Goal: Information Seeking & Learning: Learn about a topic

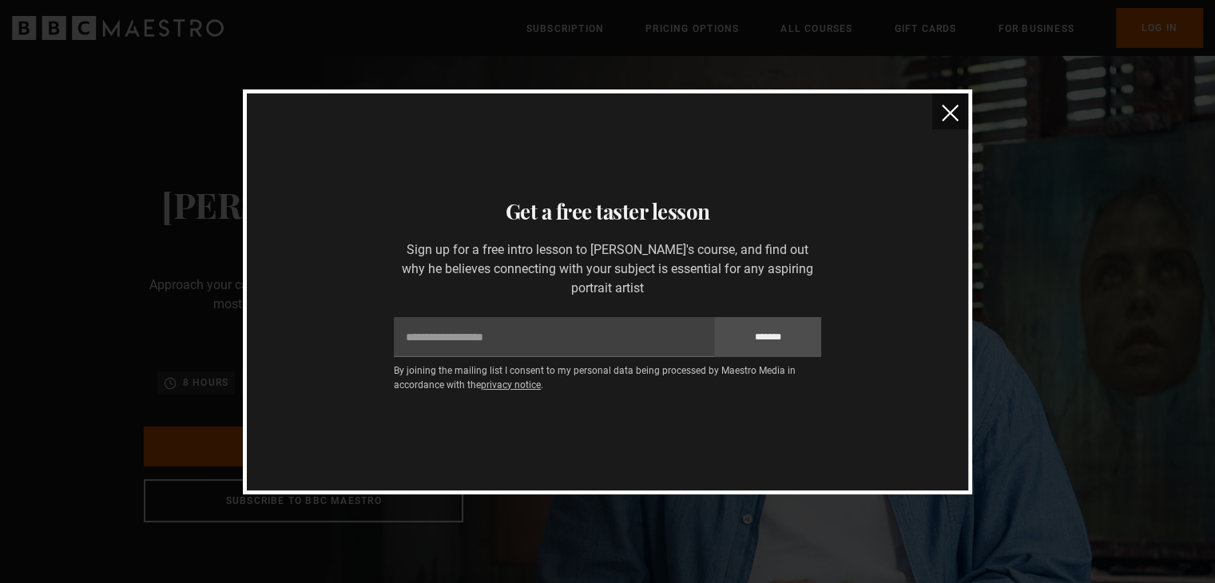
click at [950, 114] on img "close" at bounding box center [950, 113] width 17 height 17
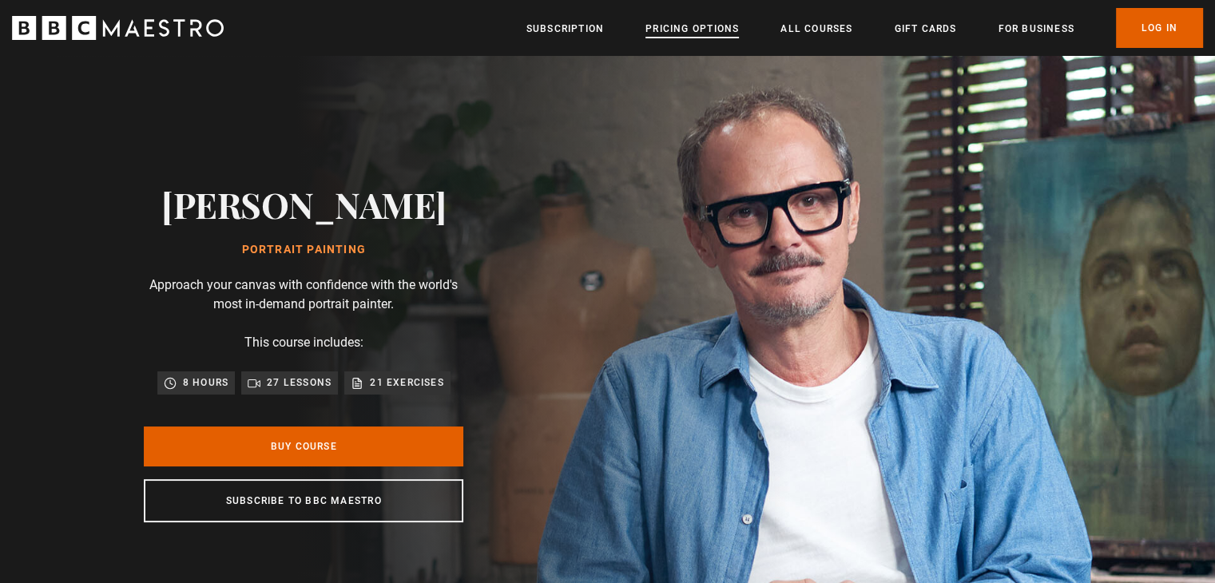
click at [692, 30] on link "Pricing Options" at bounding box center [691, 29] width 93 height 16
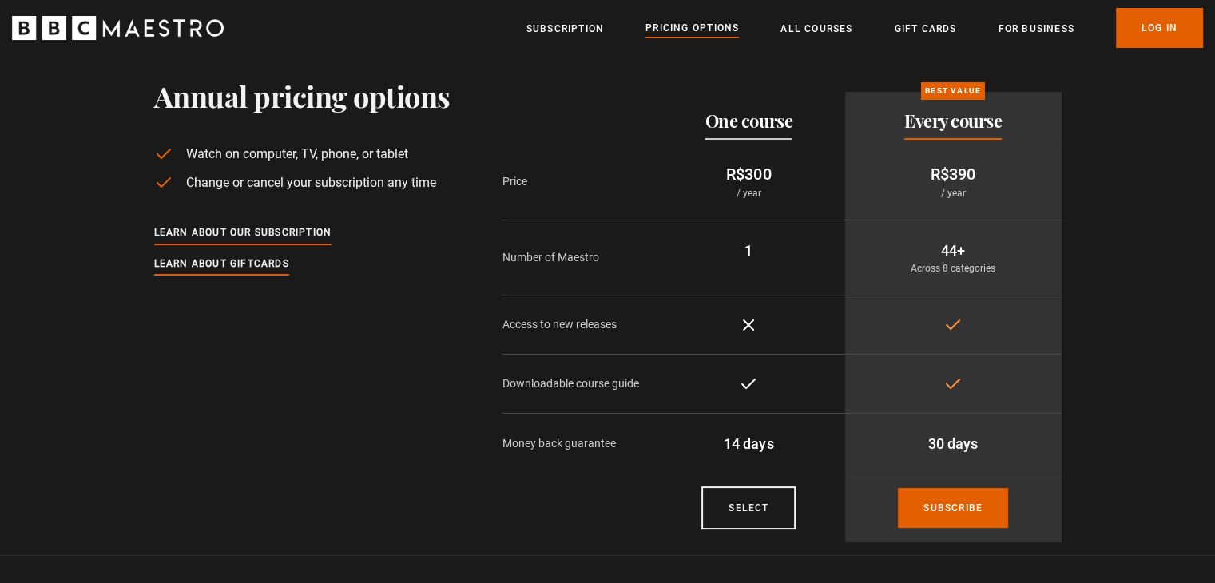
scroll to position [80, 0]
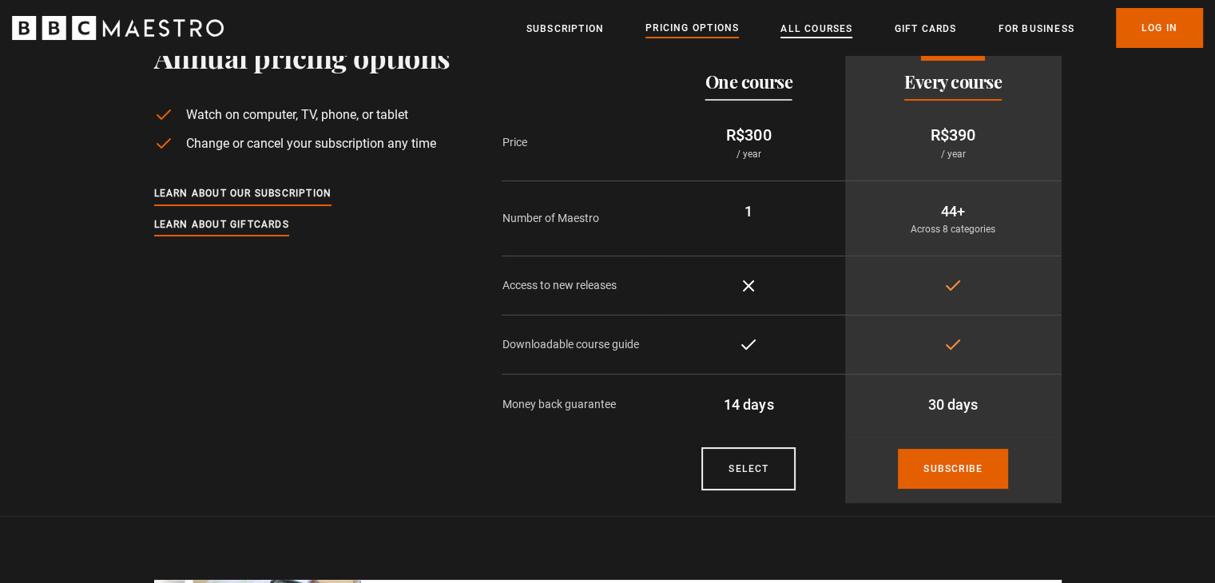
click at [826, 36] on link "All Courses" at bounding box center [816, 29] width 72 height 16
click at [818, 26] on link "All Courses" at bounding box center [816, 29] width 72 height 16
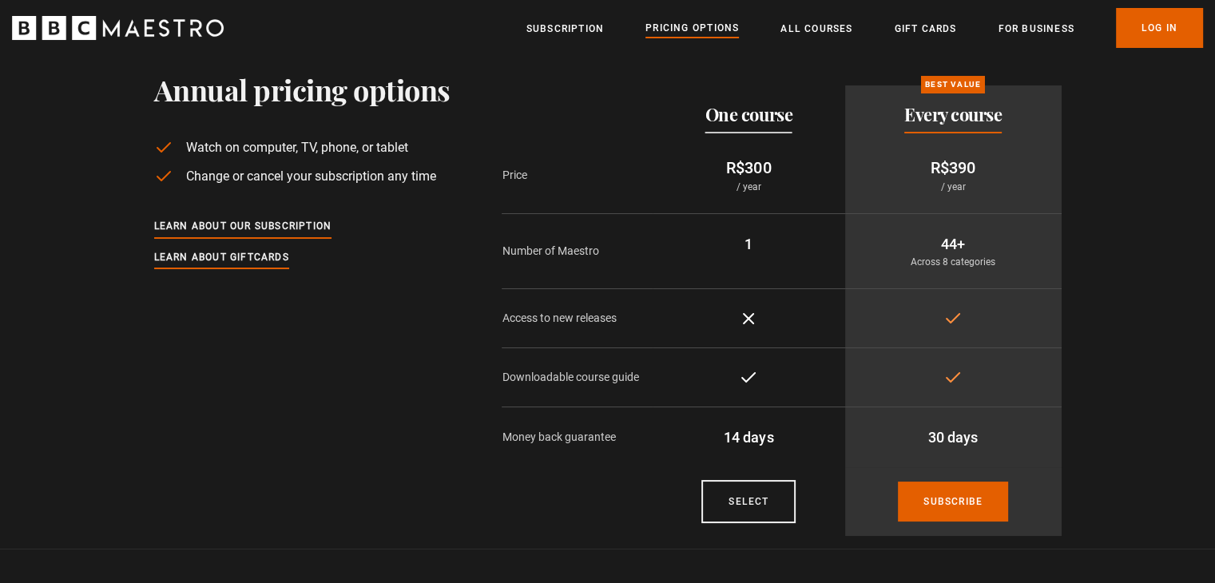
scroll to position [0, 0]
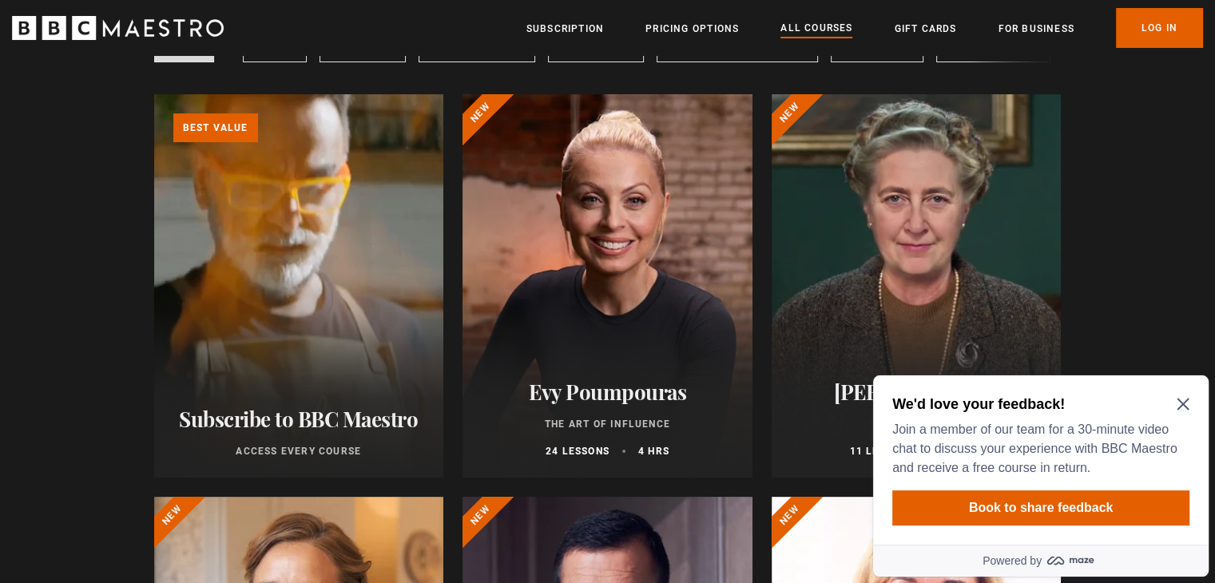
scroll to position [160, 0]
click at [1182, 400] on icon "Close Maze Prompt" at bounding box center [1183, 404] width 13 height 13
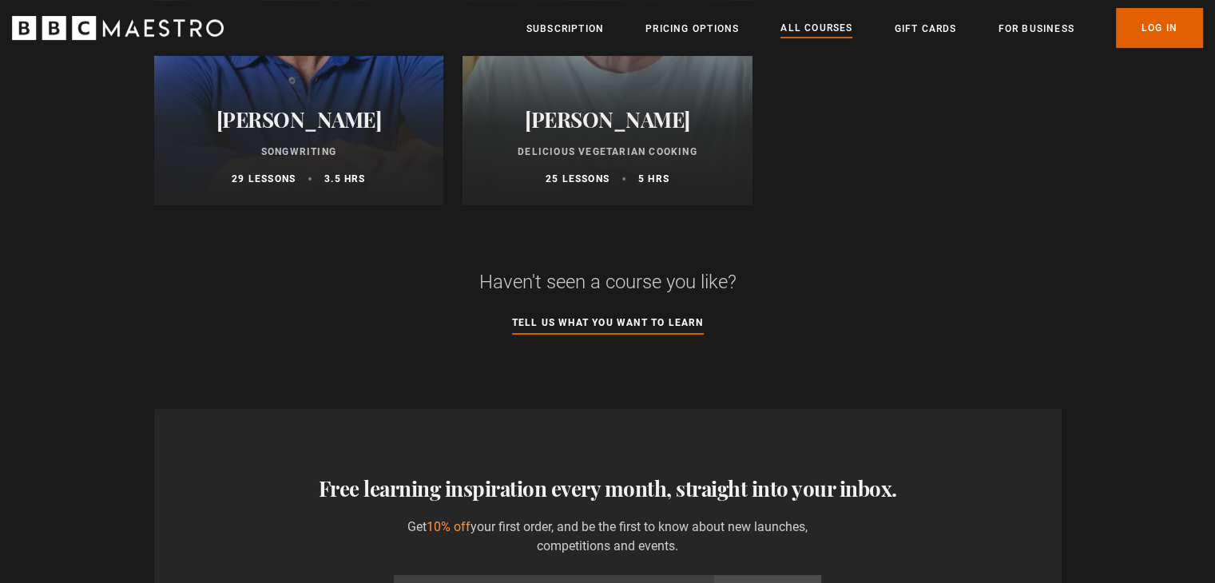
scroll to position [6390, 0]
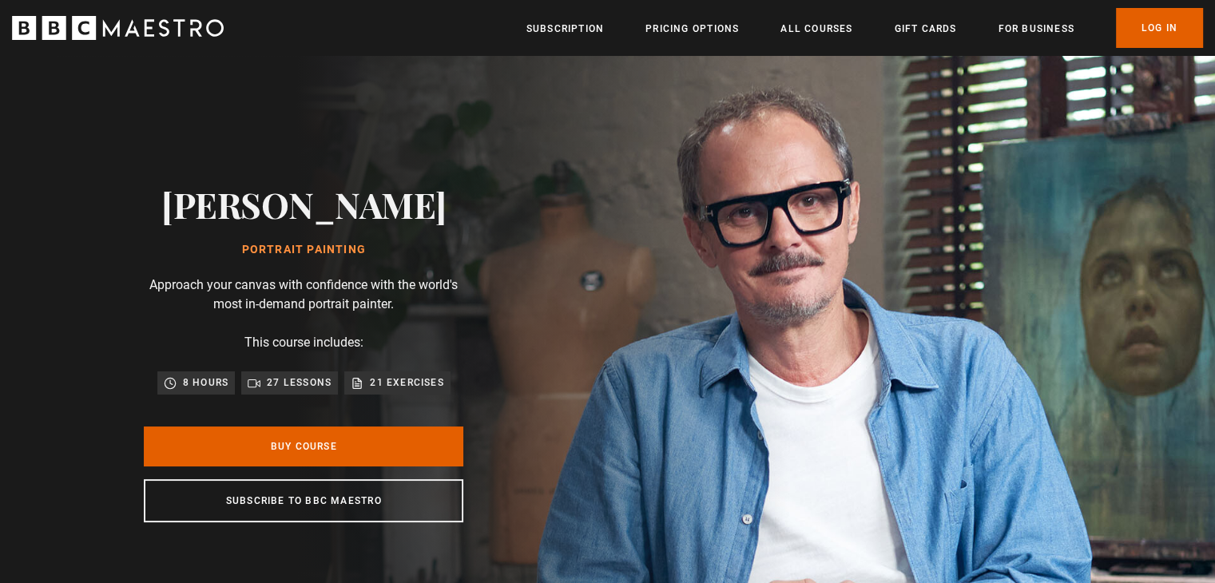
scroll to position [0, 627]
click at [824, 29] on link "All Courses" at bounding box center [816, 29] width 72 height 16
